Goal: Information Seeking & Learning: Learn about a topic

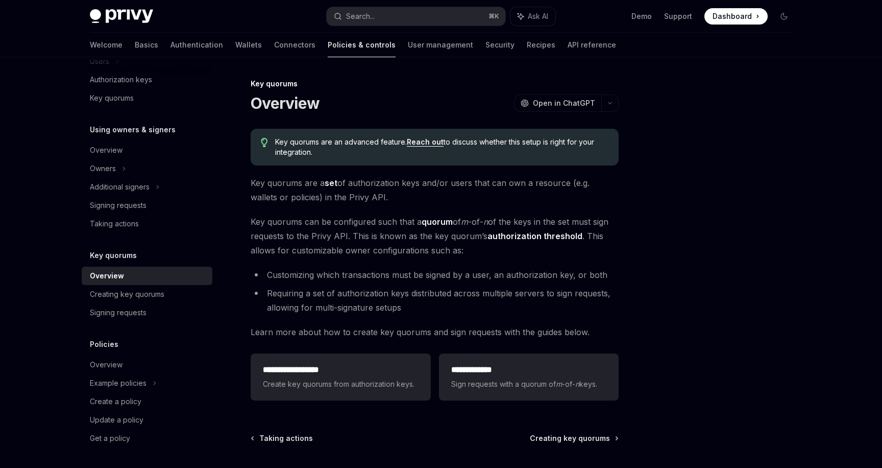
scroll to position [88, 0]
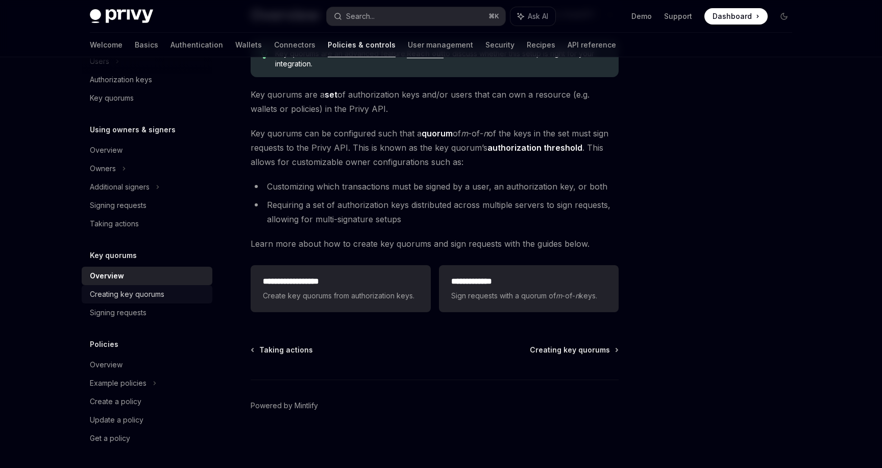
click at [141, 298] on div "Creating key quorums" at bounding box center [127, 294] width 75 height 12
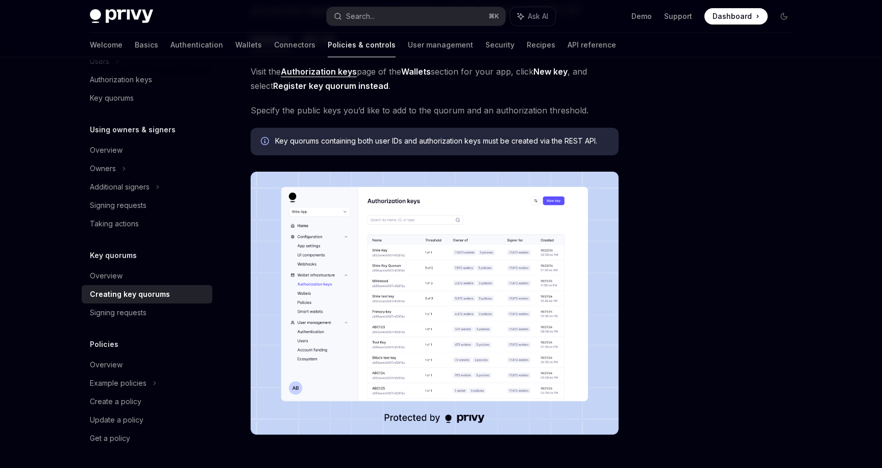
scroll to position [283, 0]
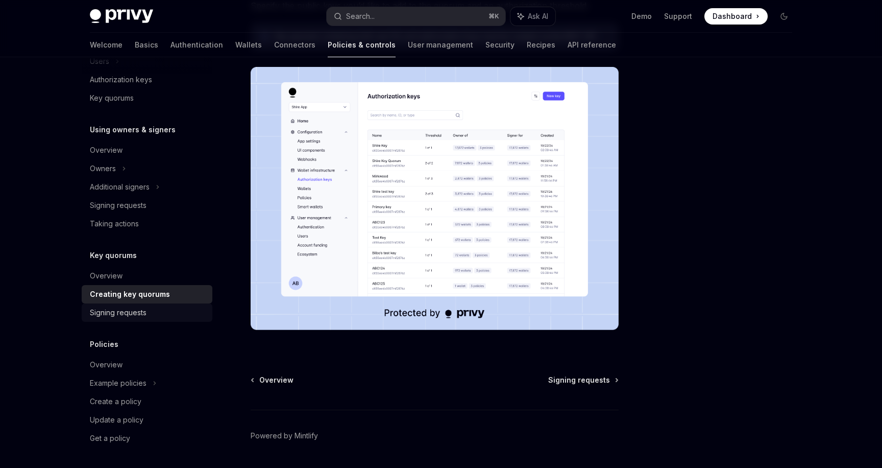
click at [149, 311] on div "Signing requests" at bounding box center [148, 312] width 116 height 12
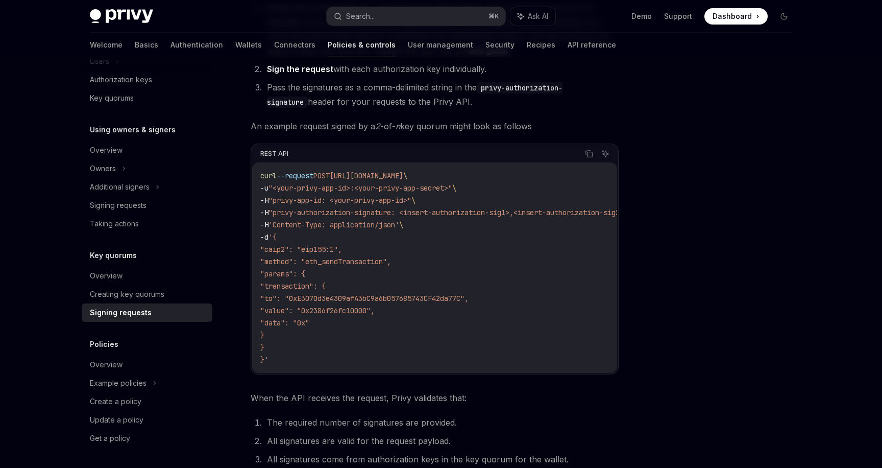
scroll to position [331, 0]
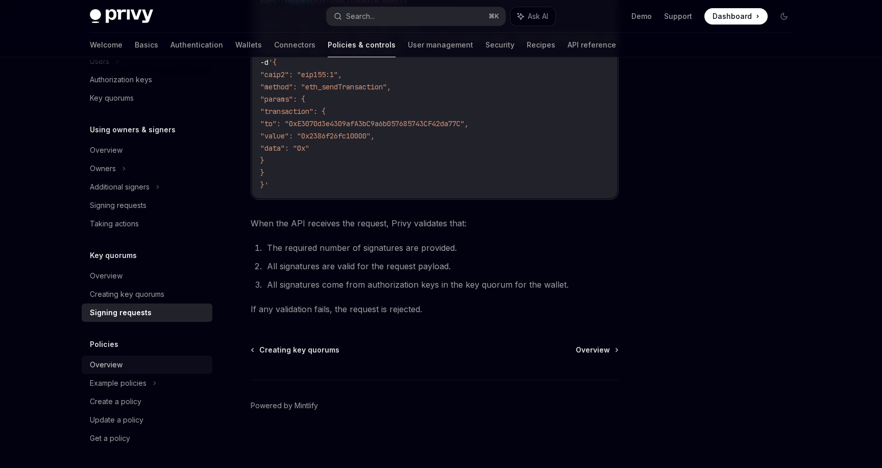
click at [119, 365] on div "Overview" at bounding box center [106, 364] width 33 height 12
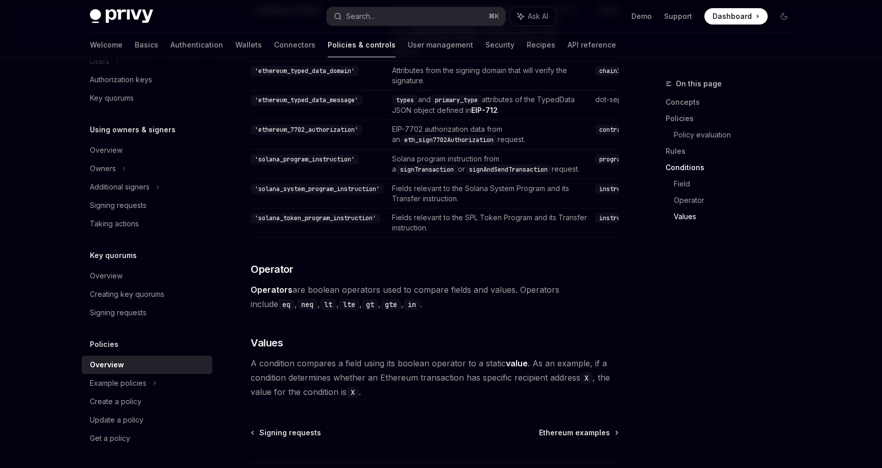
scroll to position [2997, 0]
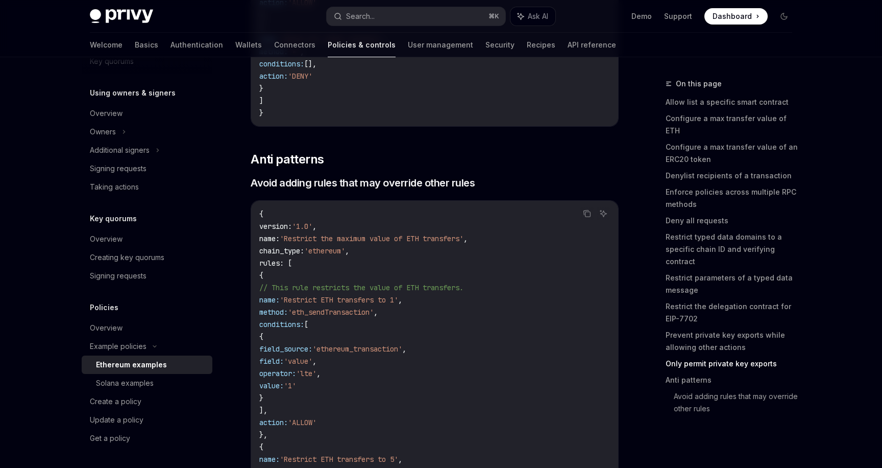
scroll to position [4584, 0]
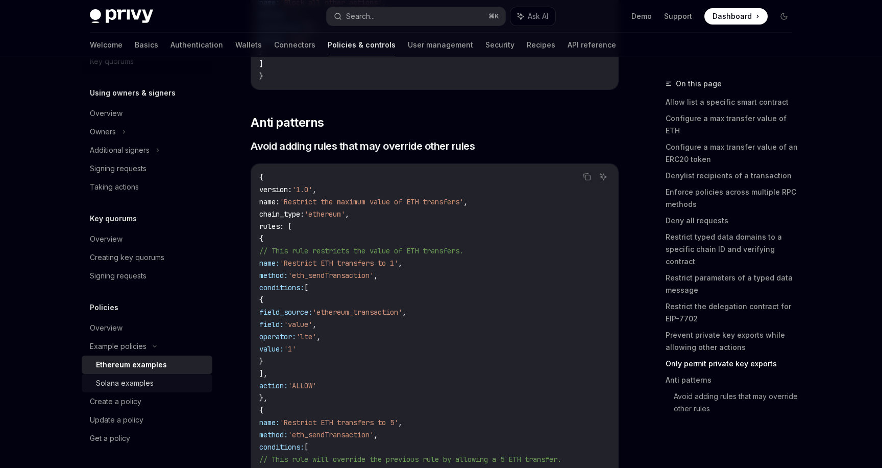
click at [138, 383] on div "Solana examples" at bounding box center [125, 383] width 58 height 12
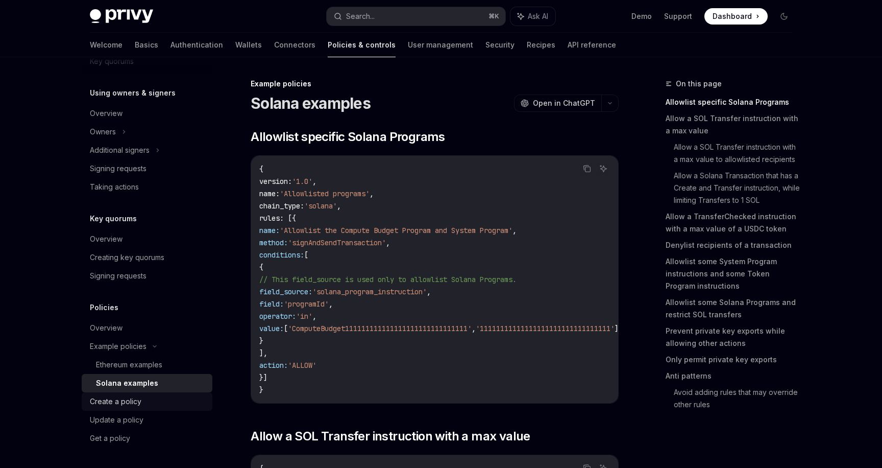
click at [133, 401] on div "Create a policy" at bounding box center [116, 401] width 52 height 12
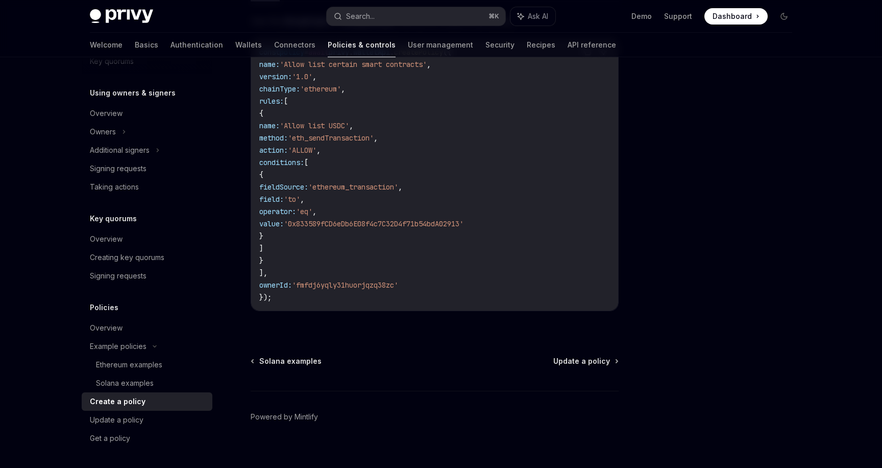
scroll to position [271, 0]
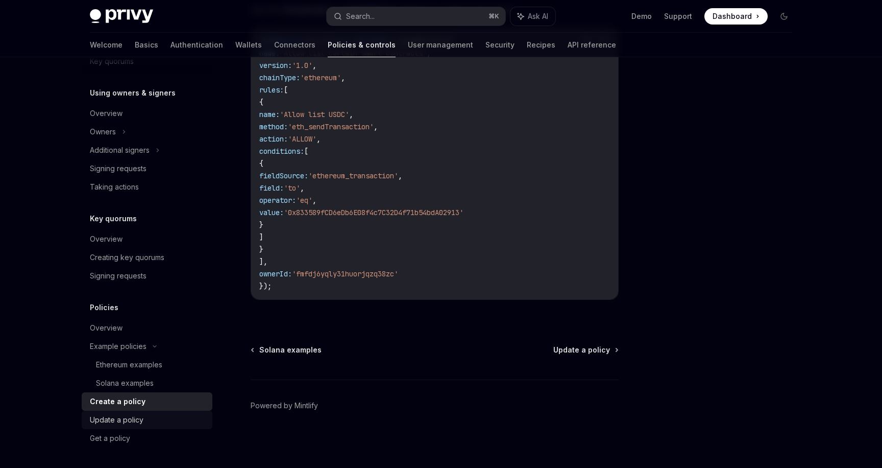
click at [135, 417] on div "Update a policy" at bounding box center [117, 420] width 54 height 12
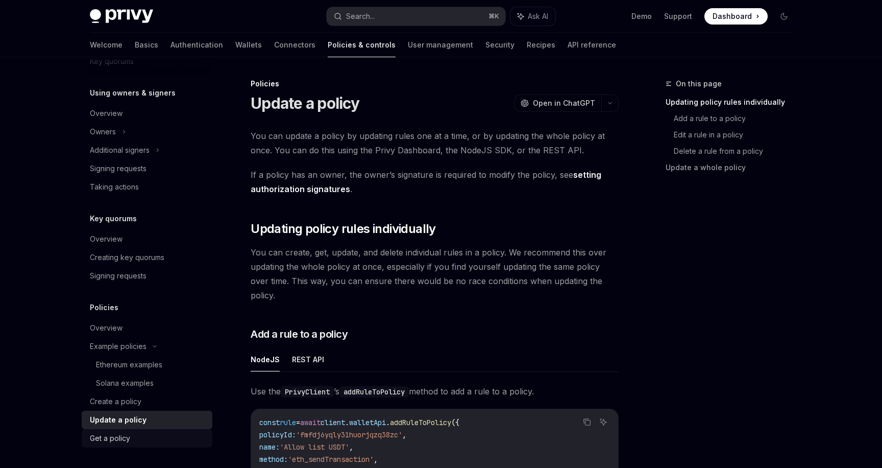
click at [126, 444] on link "Get a policy" at bounding box center [147, 438] width 131 height 18
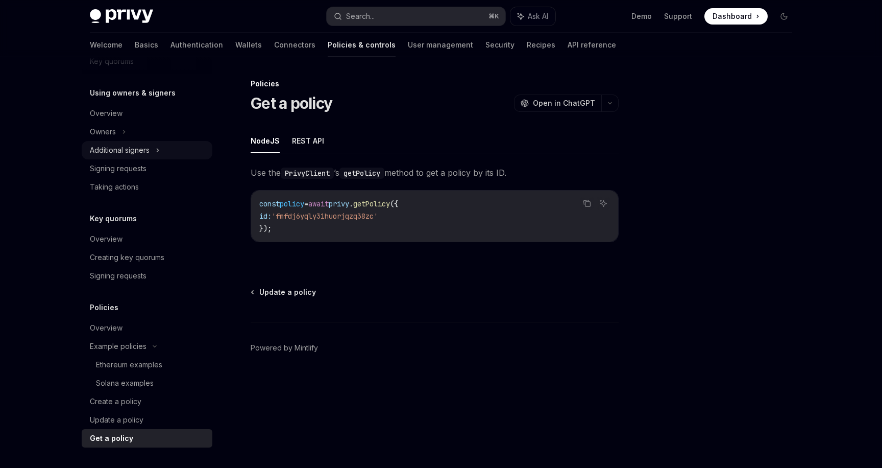
click at [126, 148] on div "Additional signers" at bounding box center [120, 150] width 60 height 12
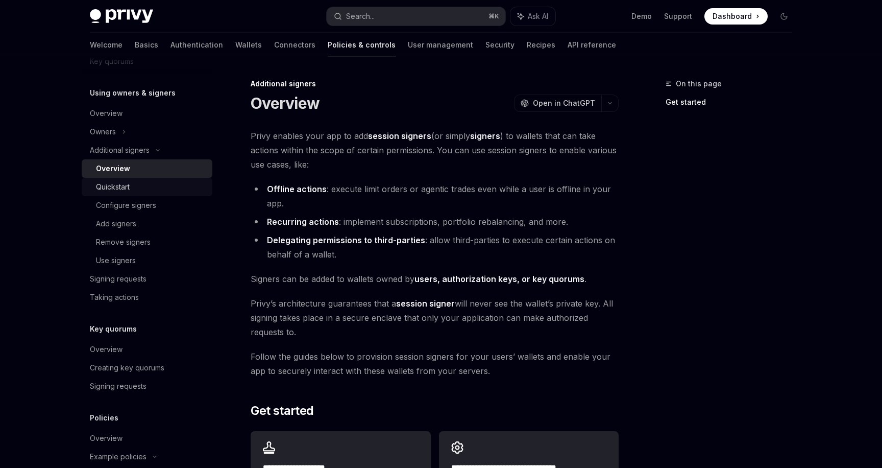
click at [125, 185] on div "Quickstart" at bounding box center [113, 187] width 34 height 12
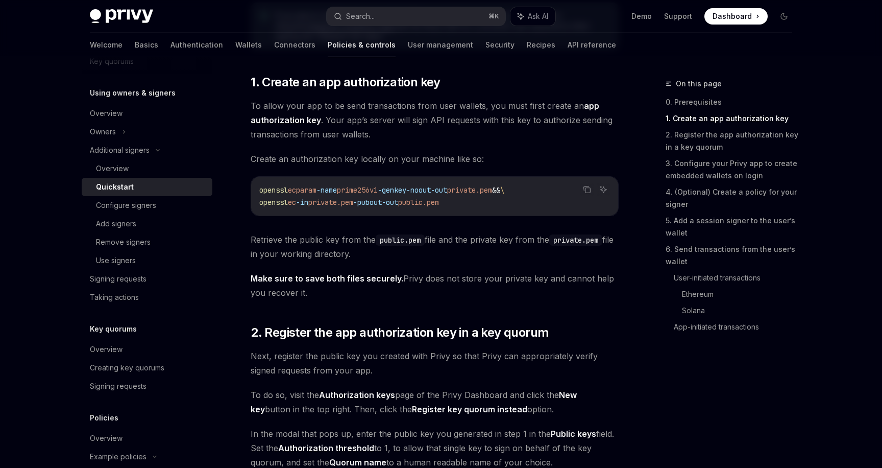
scroll to position [289, 0]
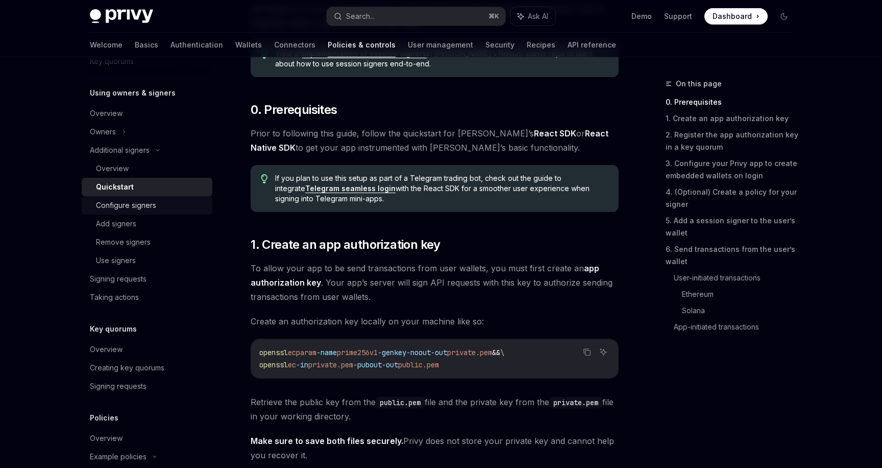
click at [137, 202] on div "Configure signers" at bounding box center [126, 205] width 60 height 12
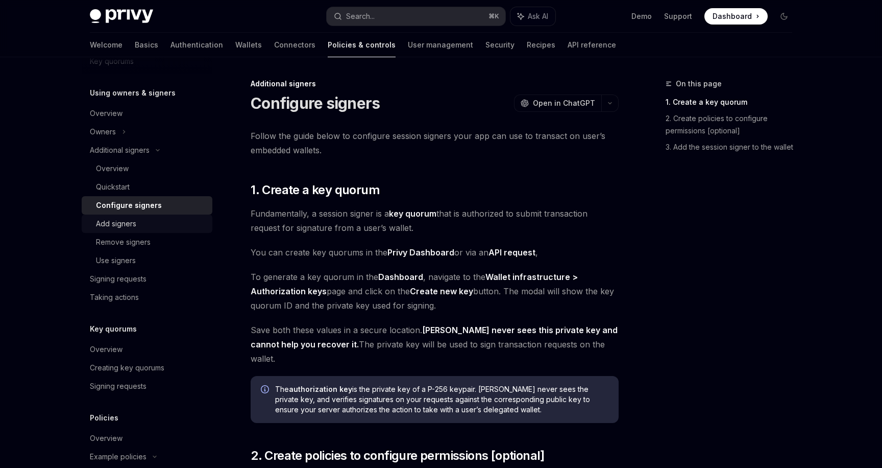
click at [130, 225] on div "Add signers" at bounding box center [116, 224] width 40 height 12
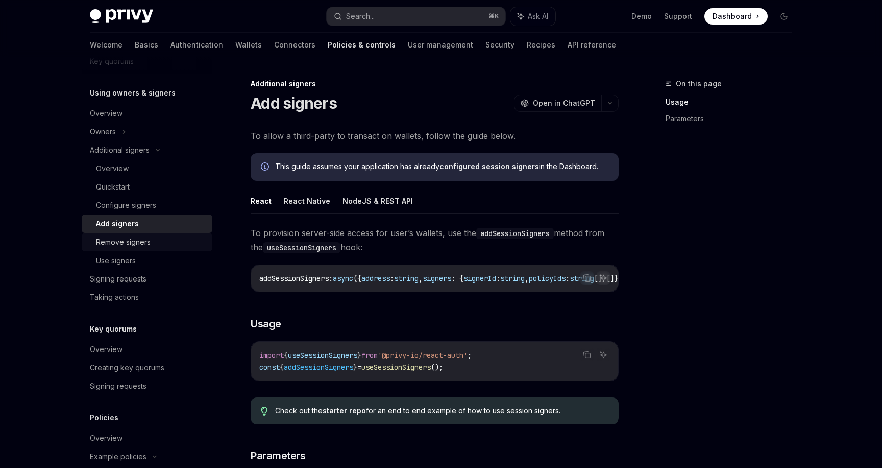
click at [133, 239] on div "Remove signers" at bounding box center [123, 242] width 55 height 12
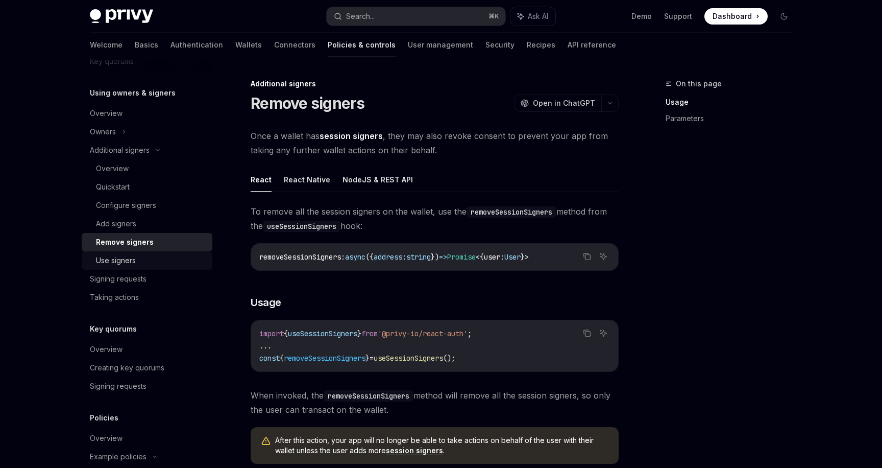
click at [136, 258] on div "Use signers" at bounding box center [151, 260] width 110 height 12
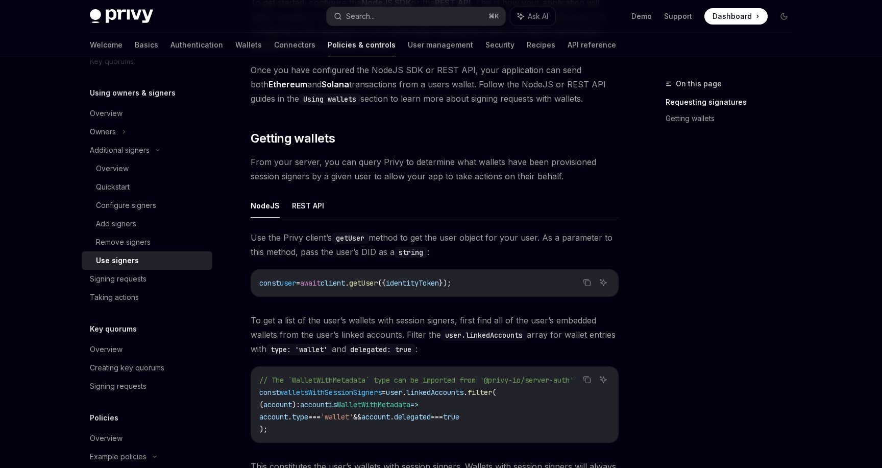
scroll to position [349, 0]
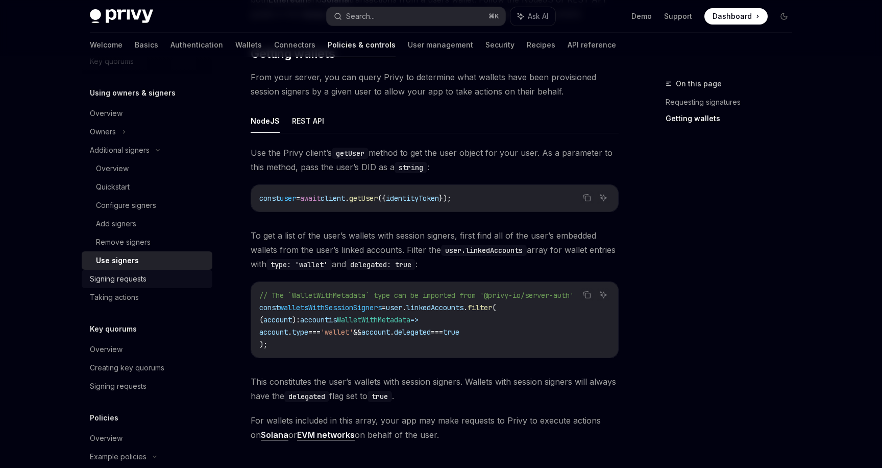
click at [157, 283] on div "Signing requests" at bounding box center [148, 279] width 116 height 12
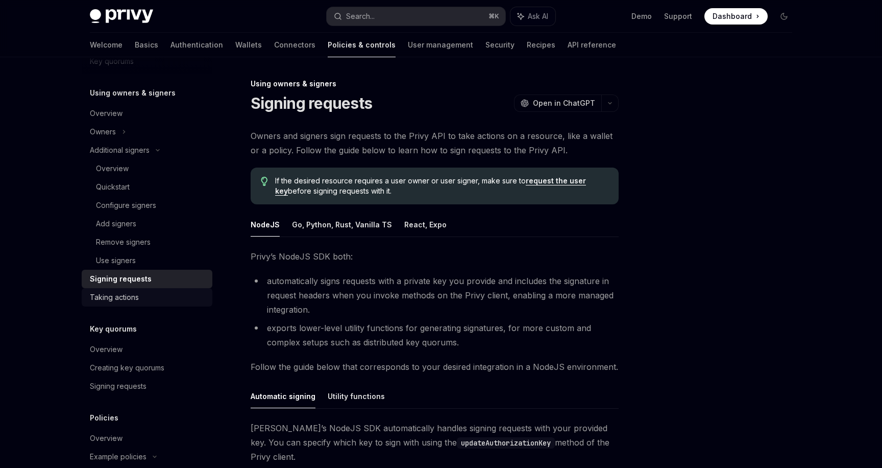
click at [146, 293] on div "Taking actions" at bounding box center [148, 297] width 116 height 12
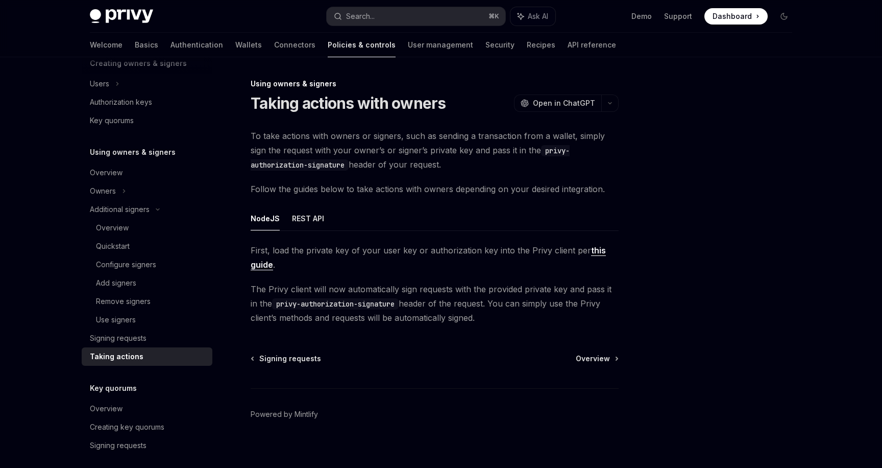
scroll to position [222, 0]
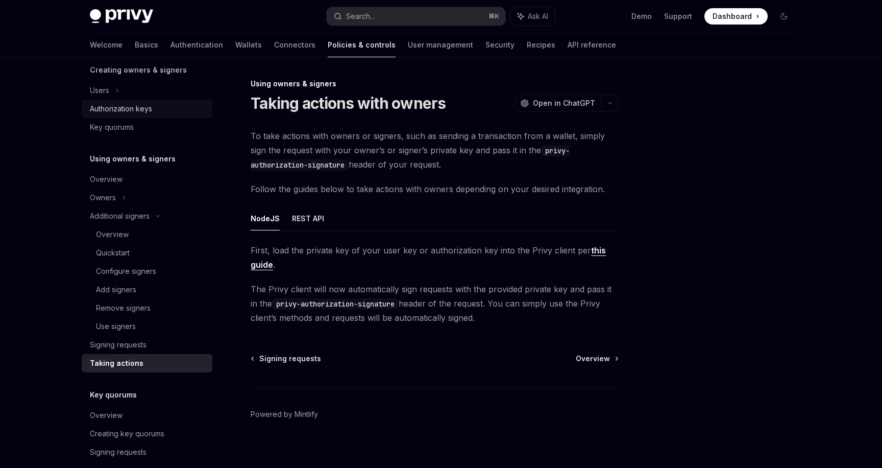
click at [131, 107] on div "Authorization keys" at bounding box center [121, 109] width 62 height 12
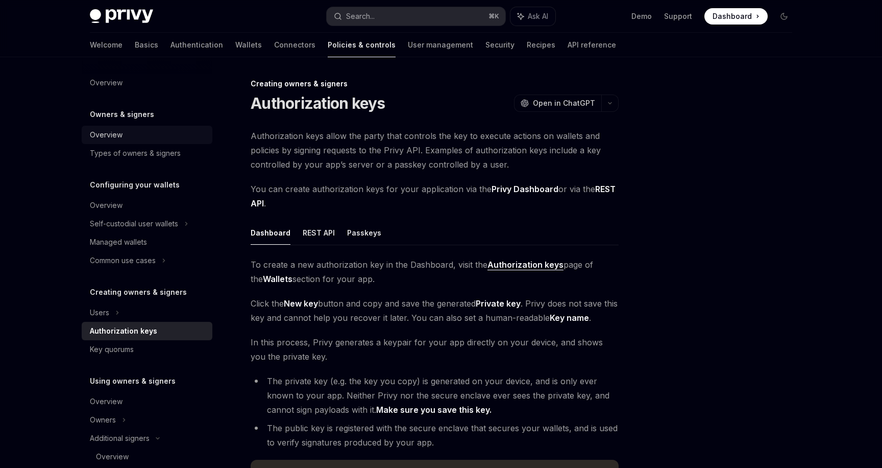
click at [120, 135] on div "Overview" at bounding box center [106, 135] width 33 height 12
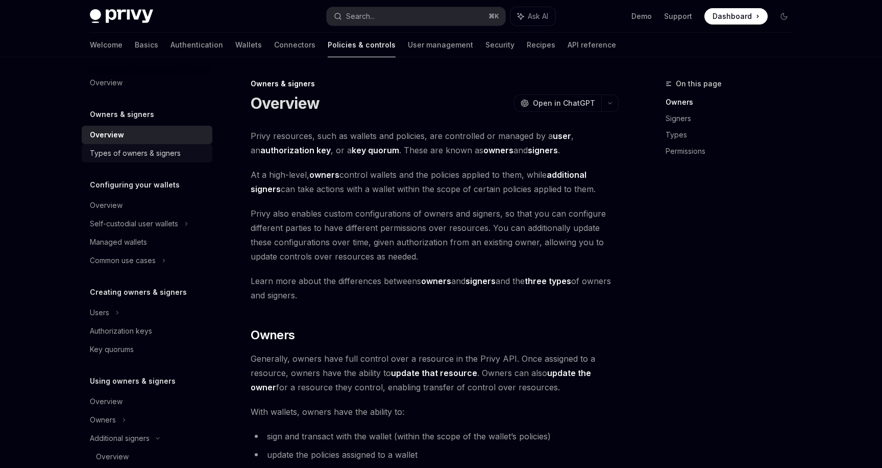
click at [133, 156] on div "Types of owners & signers" at bounding box center [135, 153] width 91 height 12
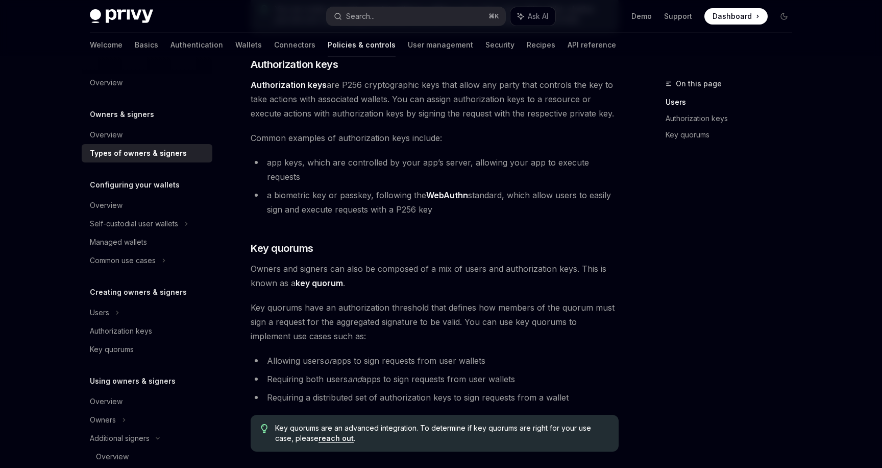
scroll to position [178, 0]
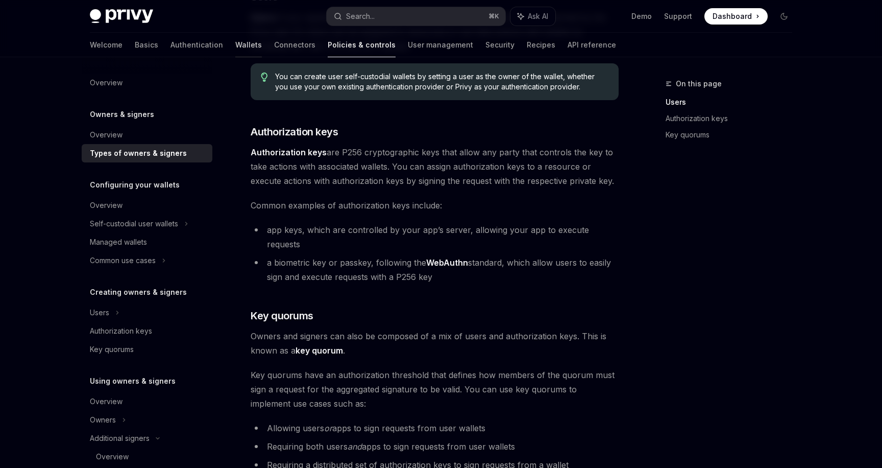
click at [235, 45] on link "Wallets" at bounding box center [248, 45] width 27 height 25
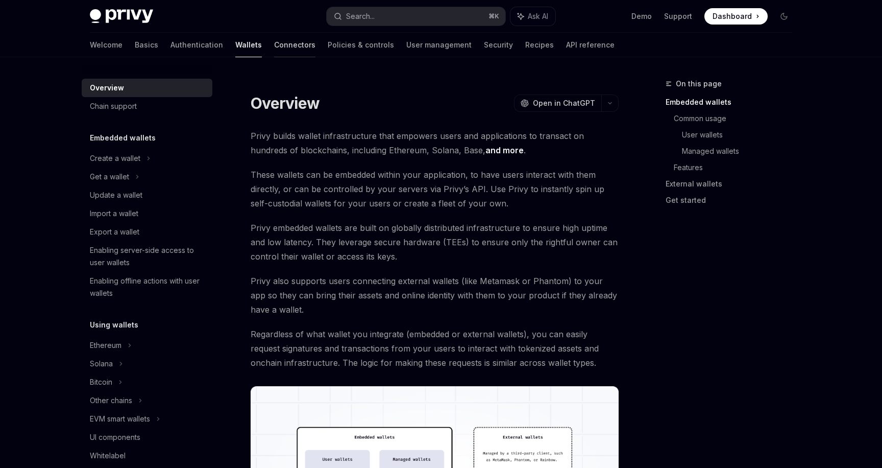
click at [274, 43] on link "Connectors" at bounding box center [294, 45] width 41 height 25
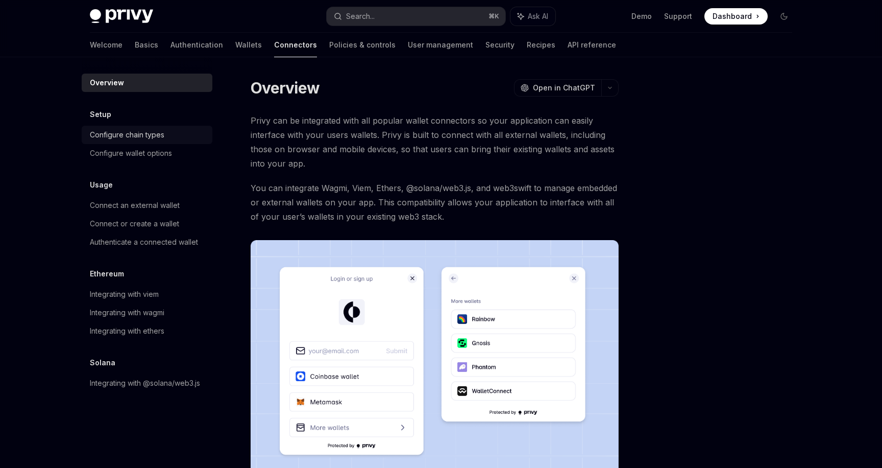
click at [126, 135] on div "Configure chain types" at bounding box center [127, 135] width 75 height 12
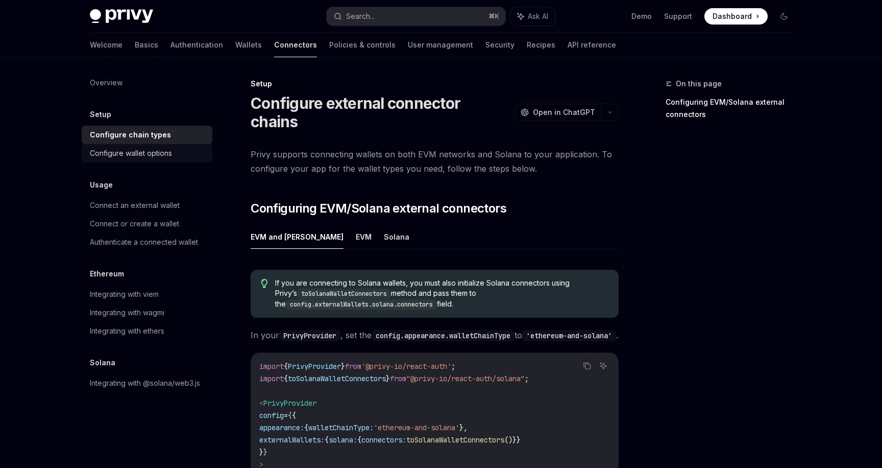
click at [137, 151] on div "Configure wallet options" at bounding box center [131, 153] width 82 height 12
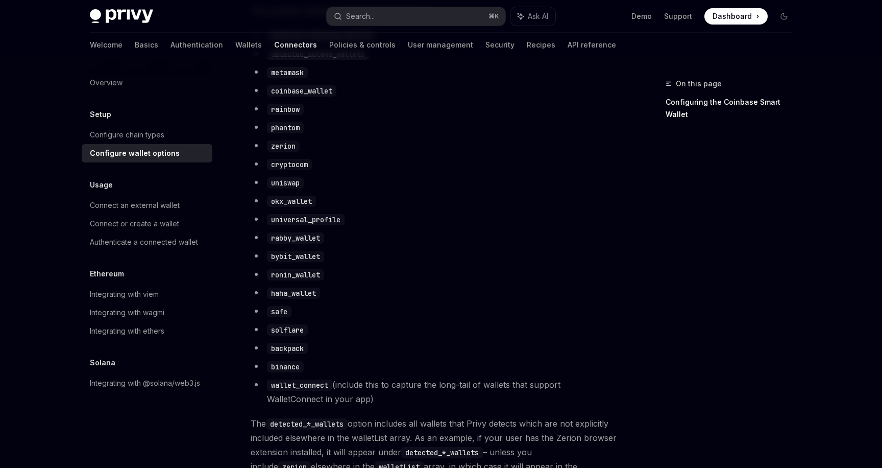
scroll to position [620, 0]
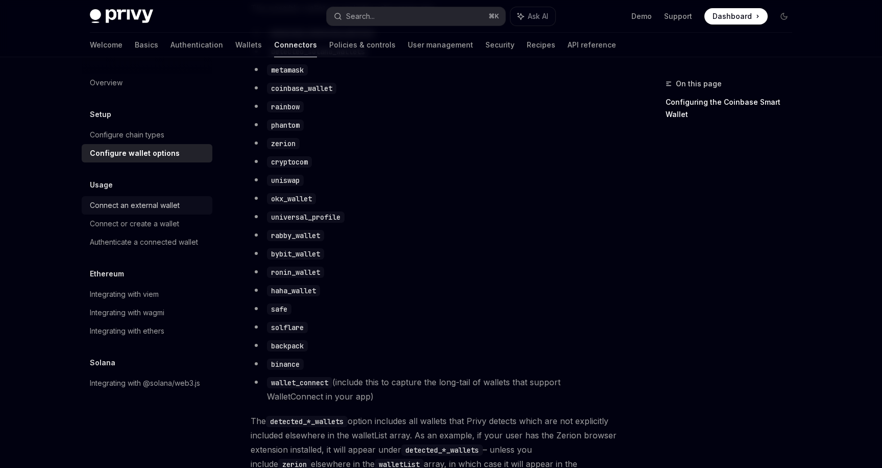
click at [136, 205] on div "Connect an external wallet" at bounding box center [135, 205] width 90 height 12
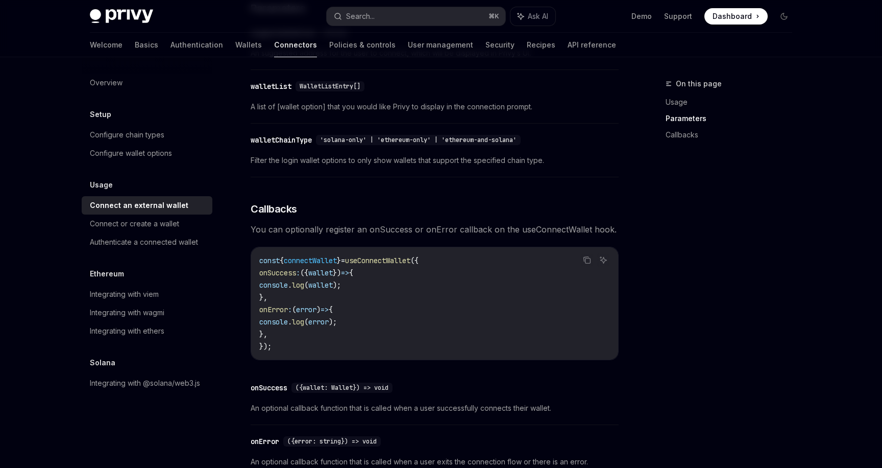
scroll to position [651, 0]
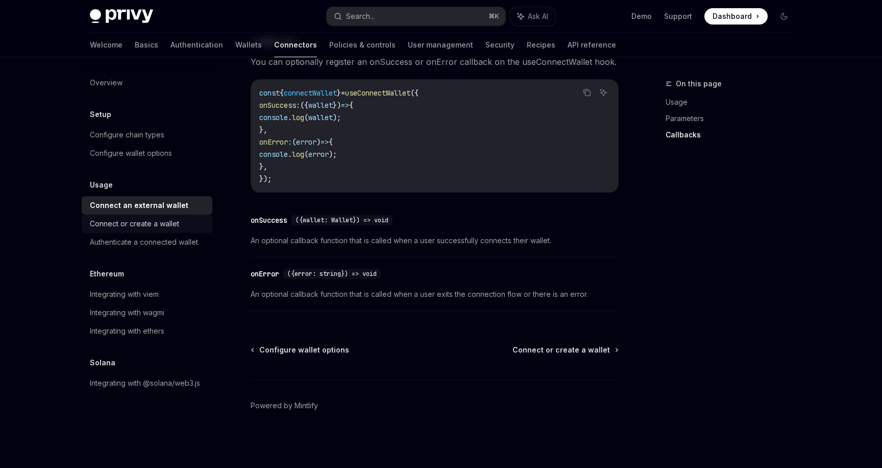
click at [147, 221] on div "Connect or create a wallet" at bounding box center [134, 224] width 89 height 12
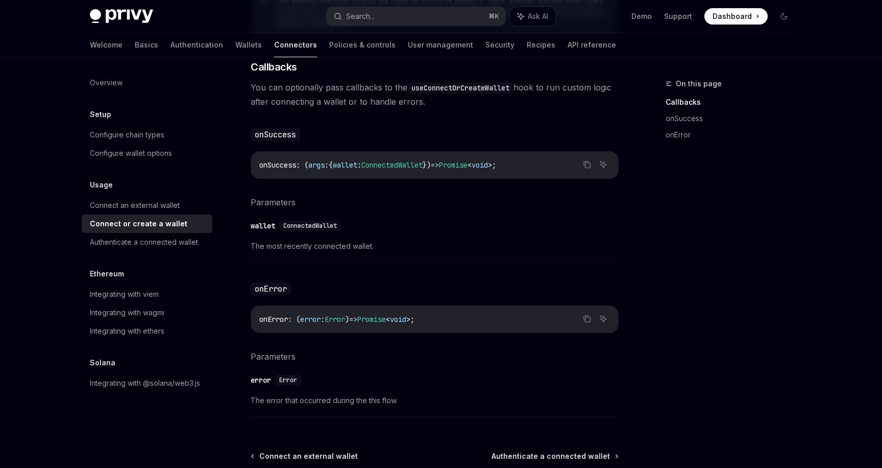
scroll to position [662, 0]
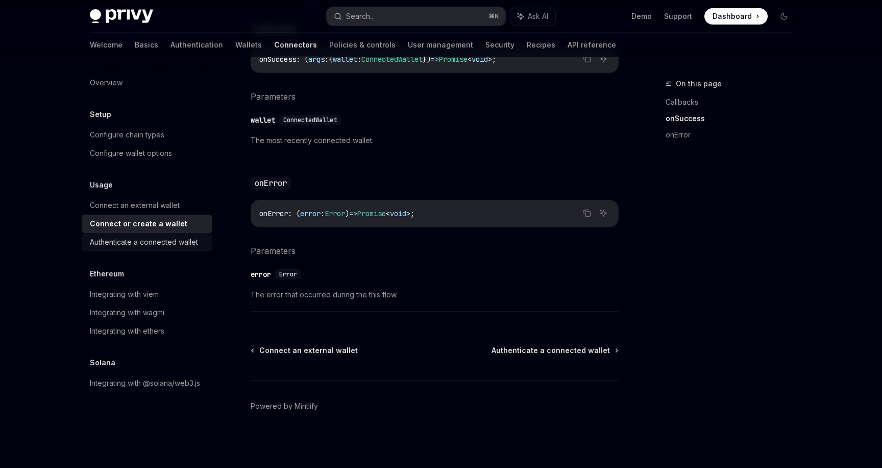
click at [167, 245] on div "Authenticate a connected wallet" at bounding box center [144, 242] width 108 height 12
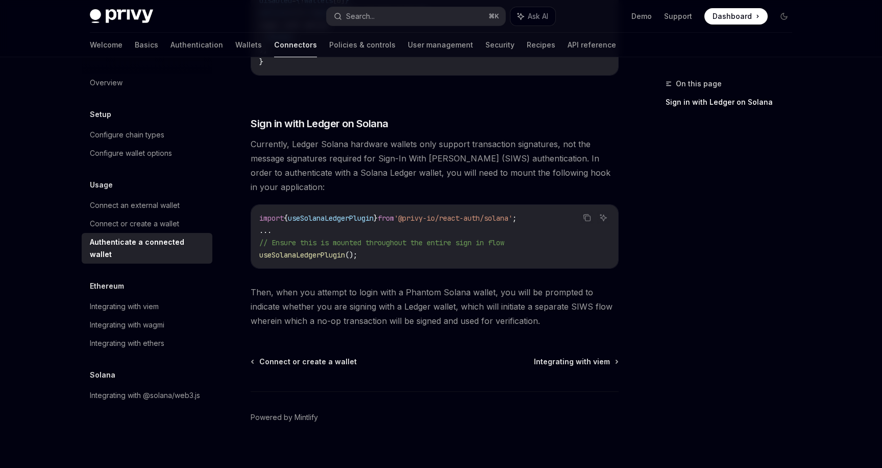
scroll to position [847, 0]
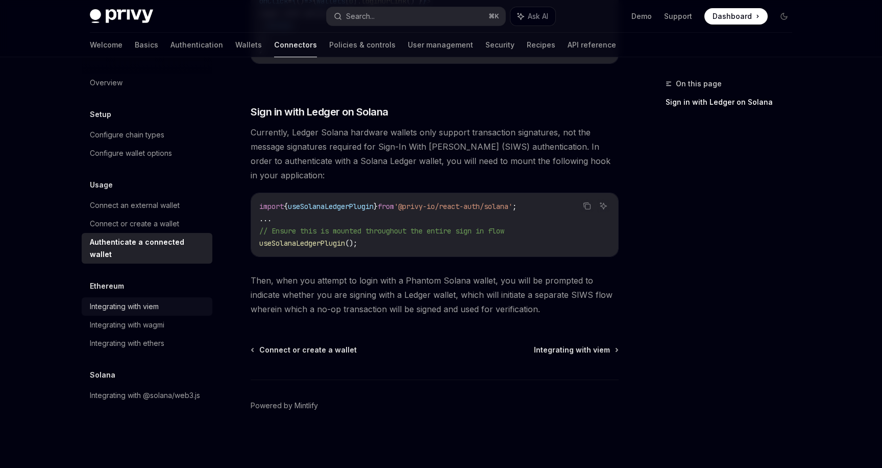
click at [145, 300] on div "Integrating with viem" at bounding box center [124, 306] width 69 height 12
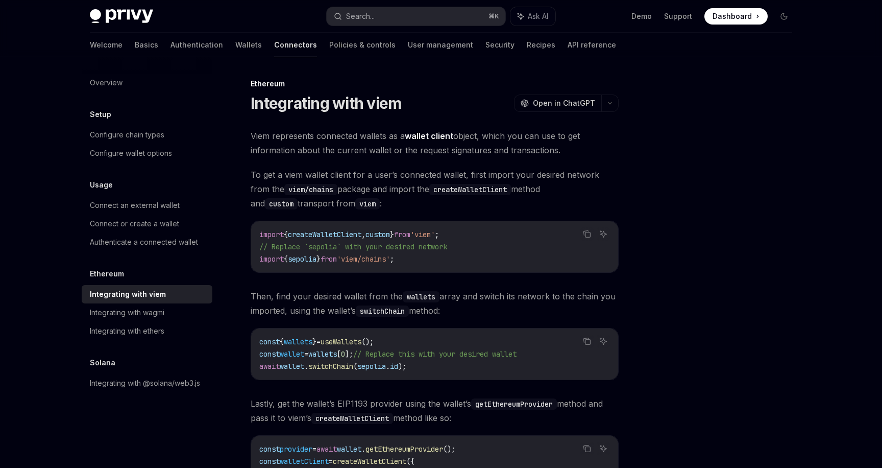
scroll to position [253, 0]
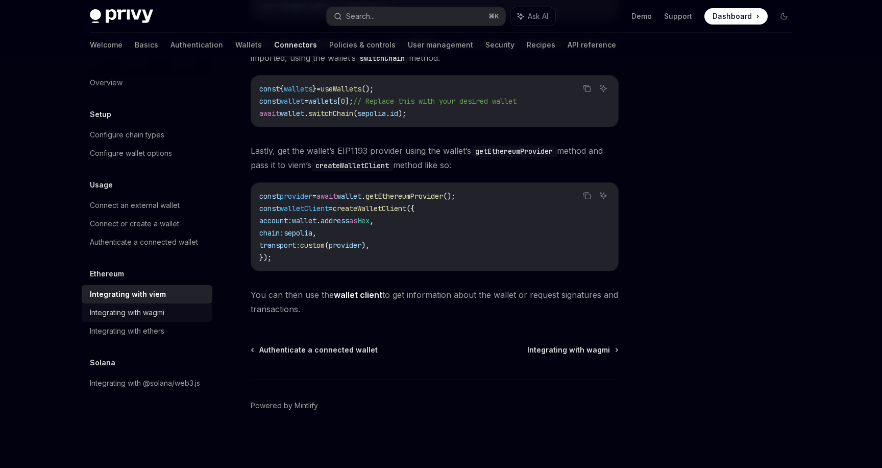
click at [139, 309] on div "Integrating with wagmi" at bounding box center [127, 312] width 75 height 12
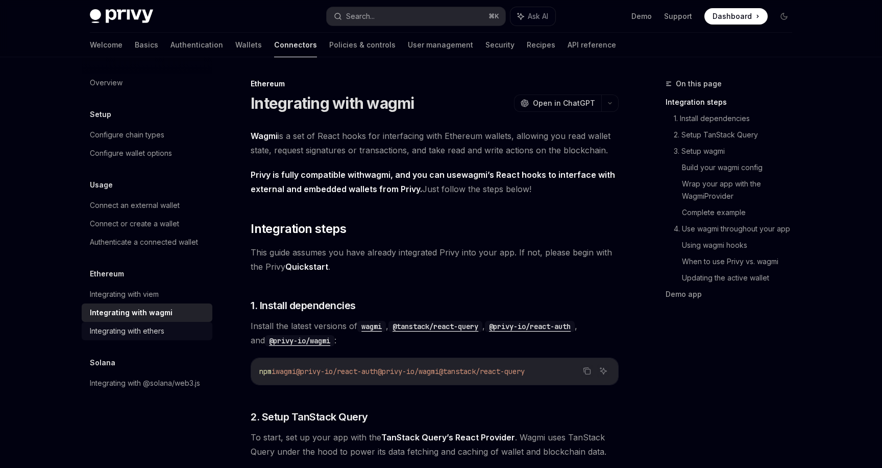
click at [144, 328] on div "Integrating with ethers" at bounding box center [127, 331] width 75 height 12
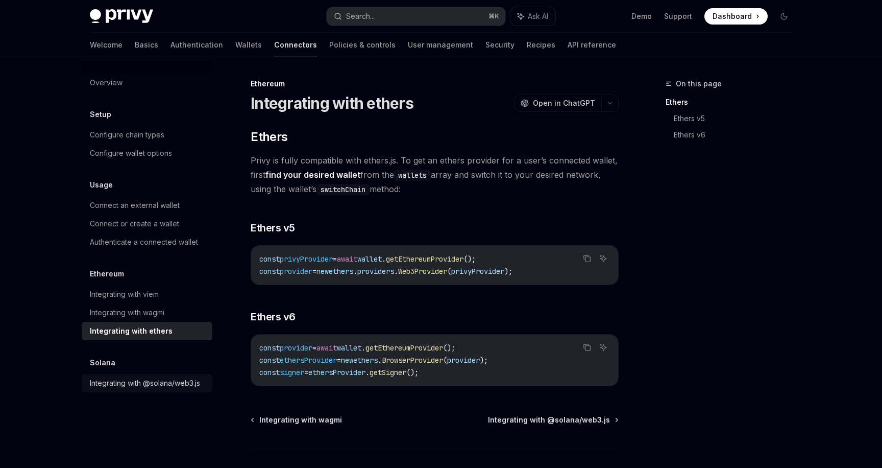
click at [149, 384] on div "Integrating with @solana/web3.js" at bounding box center [145, 383] width 110 height 12
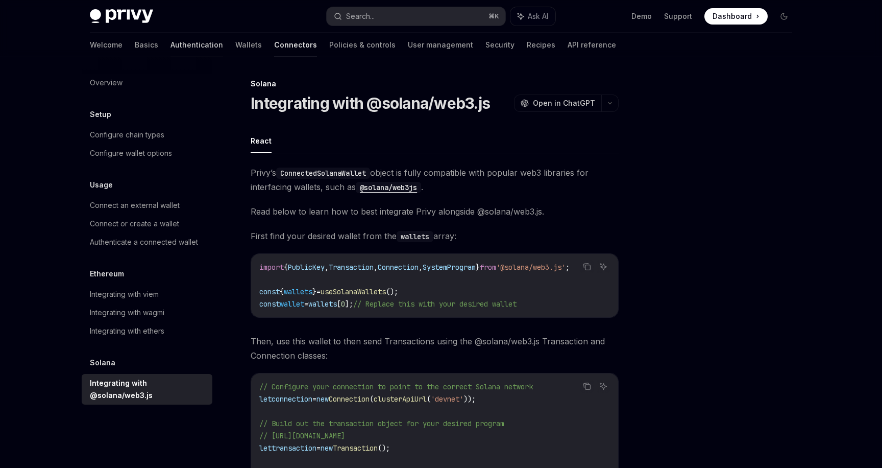
click at [171, 44] on link "Authentication" at bounding box center [197, 45] width 53 height 25
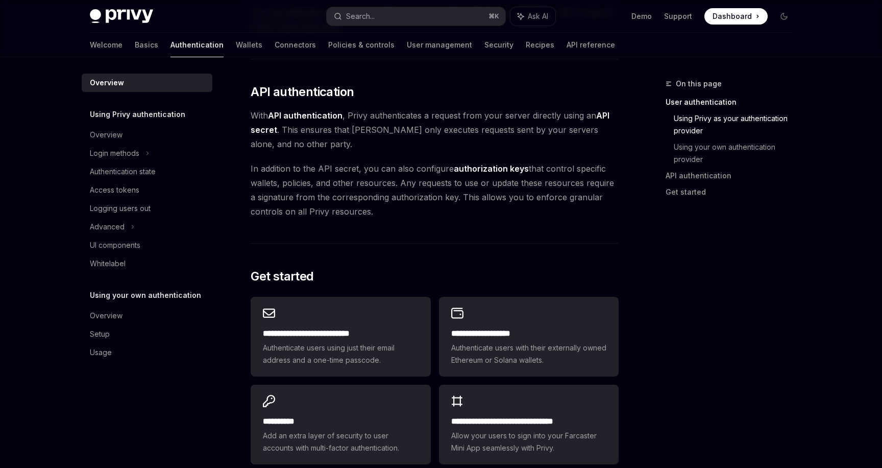
scroll to position [814, 0]
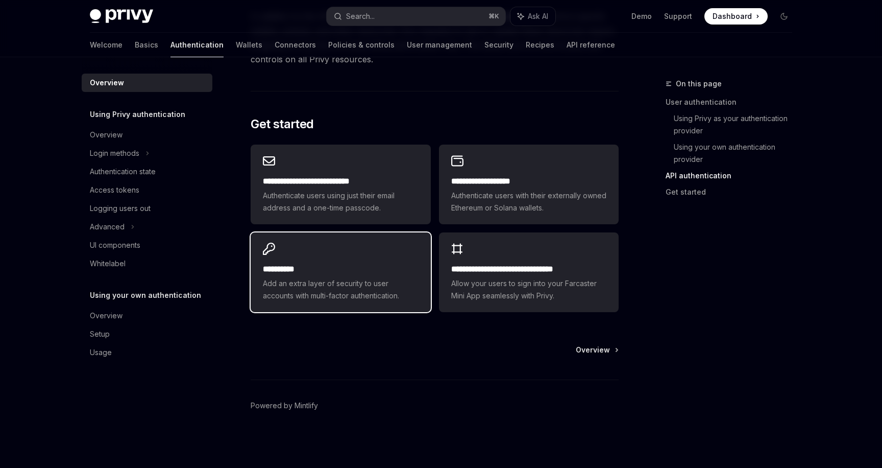
click at [339, 291] on span "Add an extra layer of security to user accounts with multi-factor authenticatio…" at bounding box center [340, 289] width 155 height 25
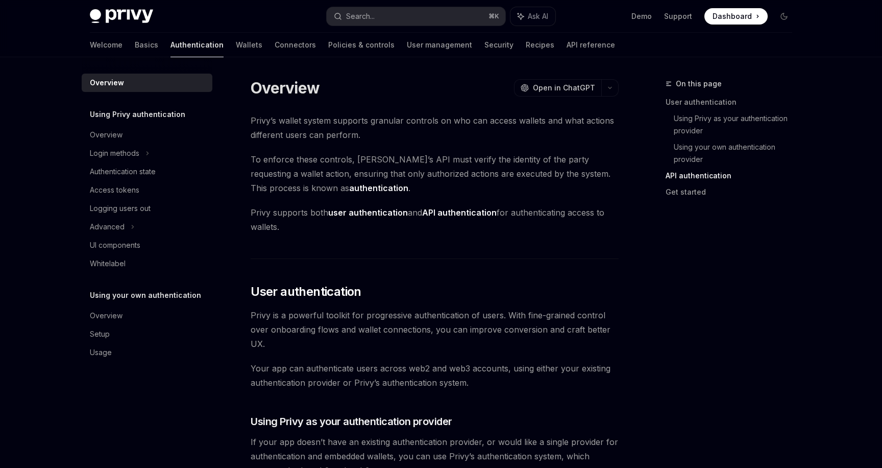
type textarea "*"
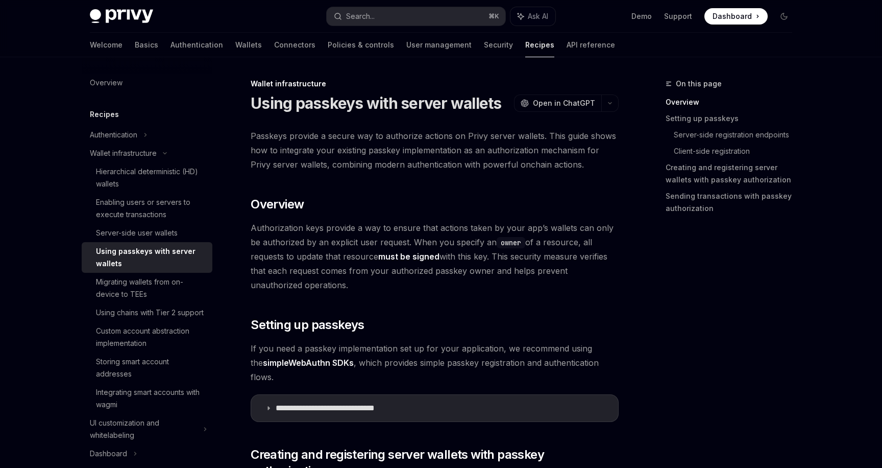
type textarea "*"
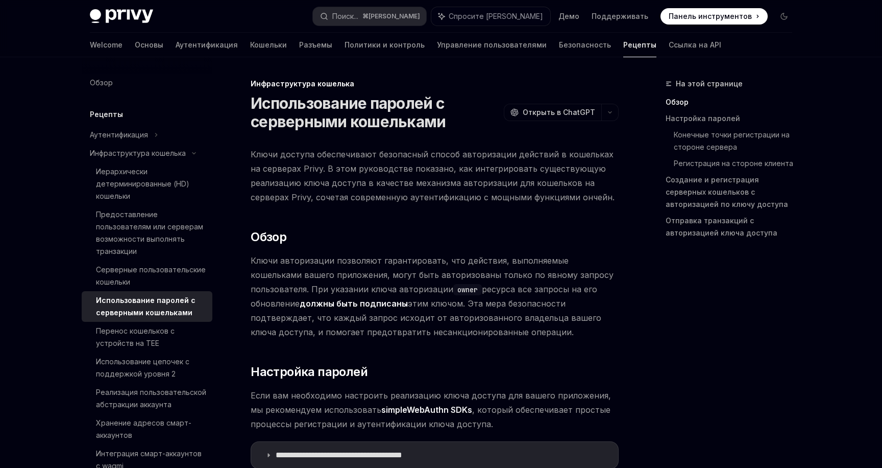
click at [444, 193] on font "Ключи доступа обеспечивают безопасный способ авторизации действий в кошельках н…" at bounding box center [433, 175] width 364 height 53
